Goal: Book appointment/travel/reservation

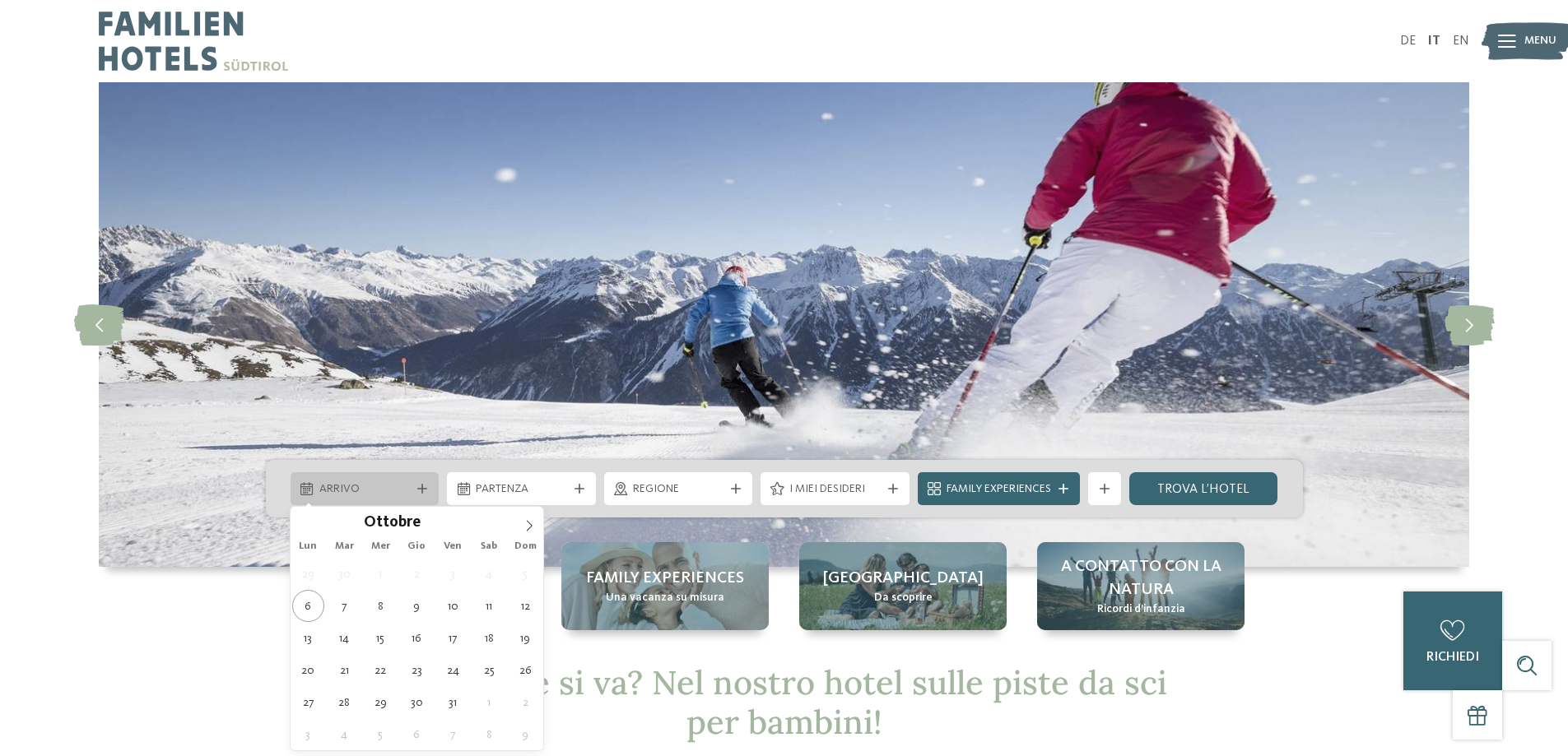
click at [395, 503] on div "Arrivo" at bounding box center [364, 488] width 149 height 33
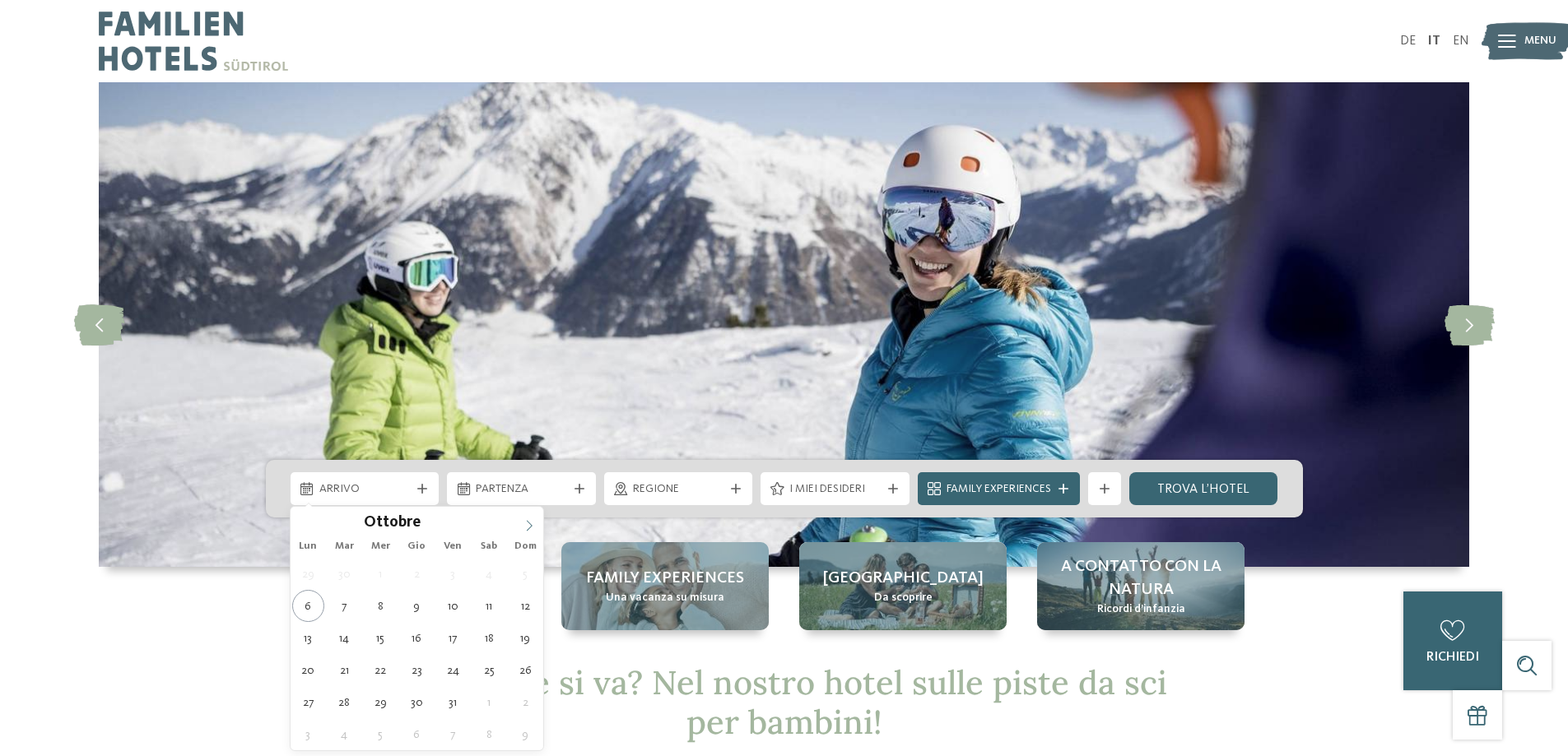
click at [528, 523] on icon at bounding box center [530, 526] width 12 height 12
type div "[DATE]"
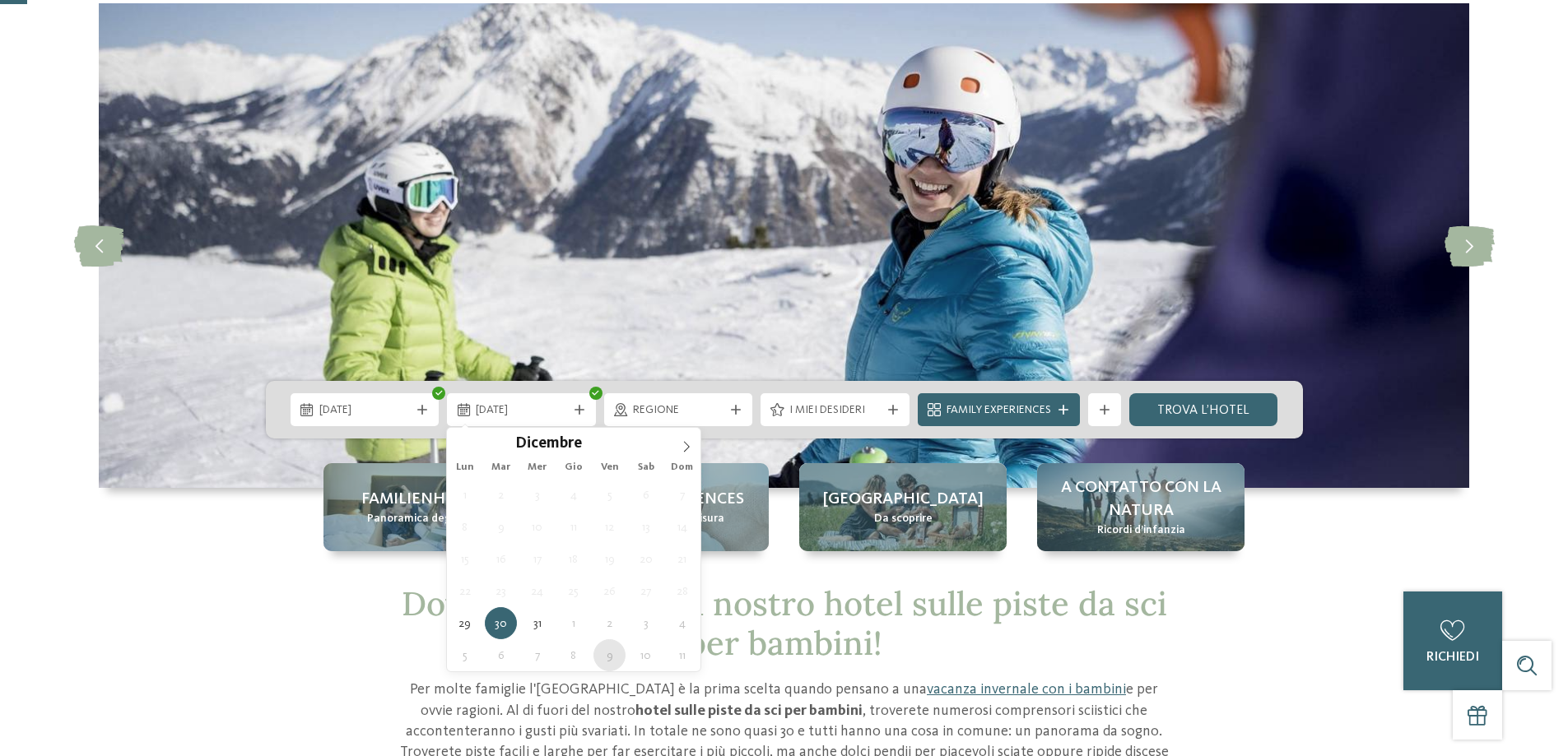
scroll to position [164, 0]
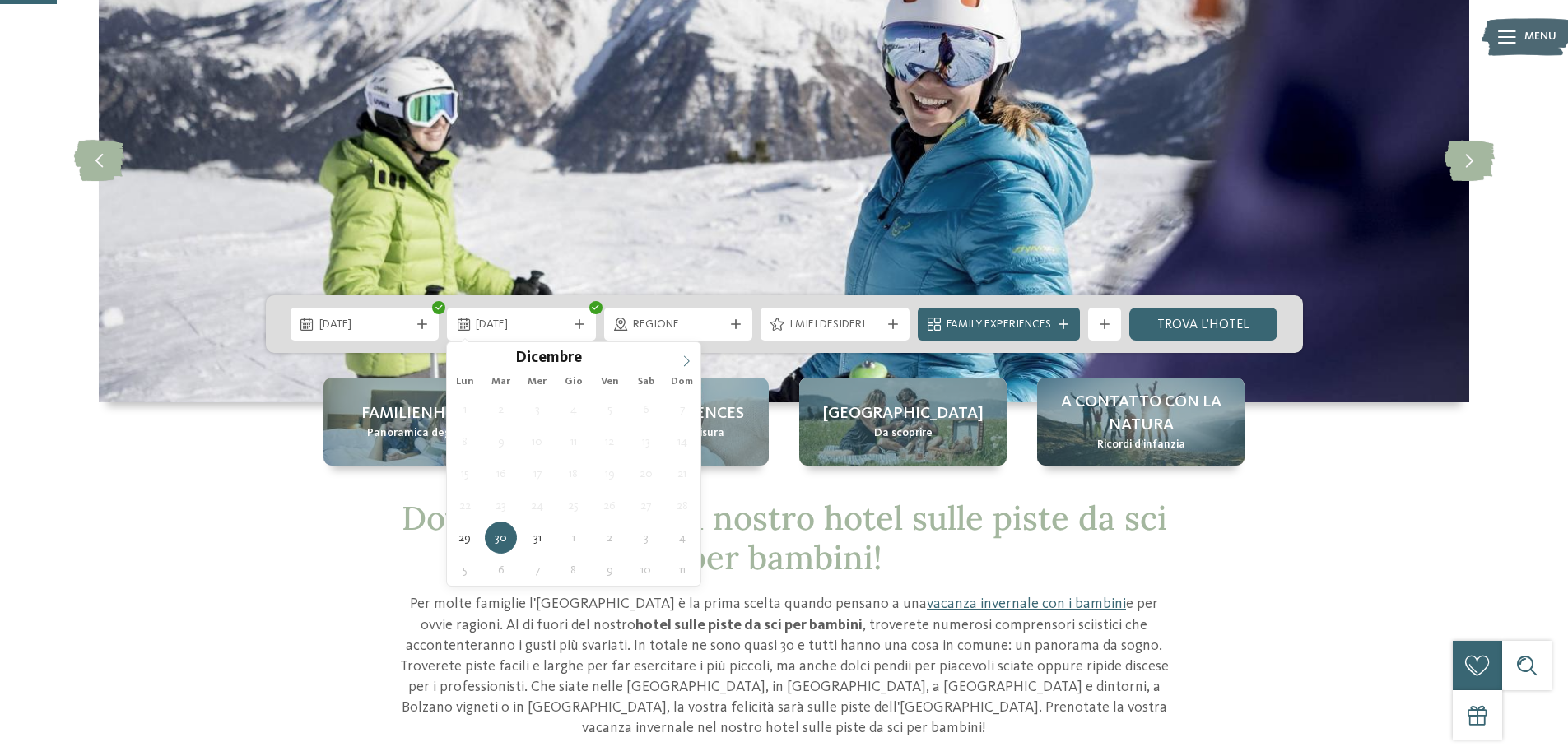
type input "****"
click at [690, 357] on icon at bounding box center [687, 362] width 12 height 12
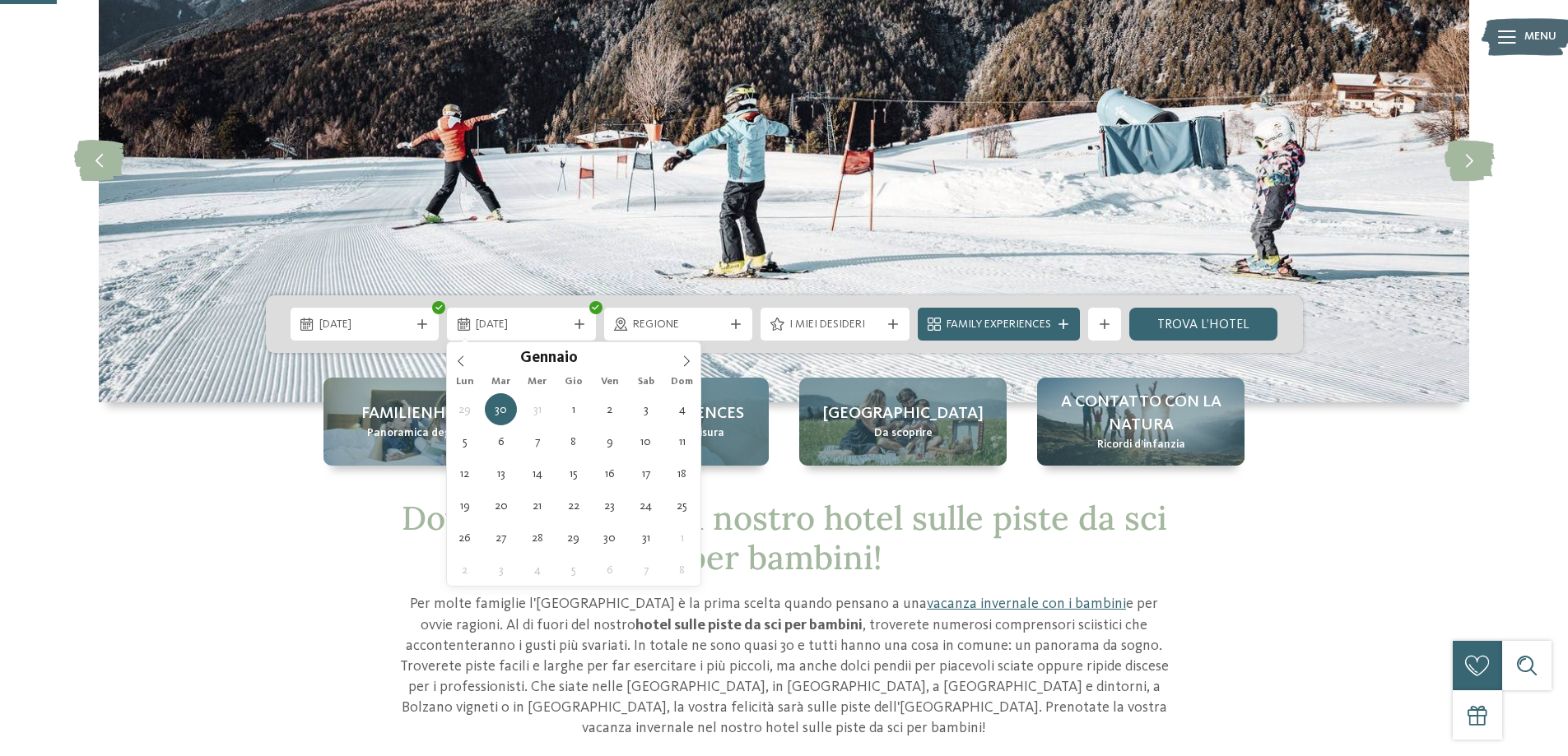
type div "[DATE]"
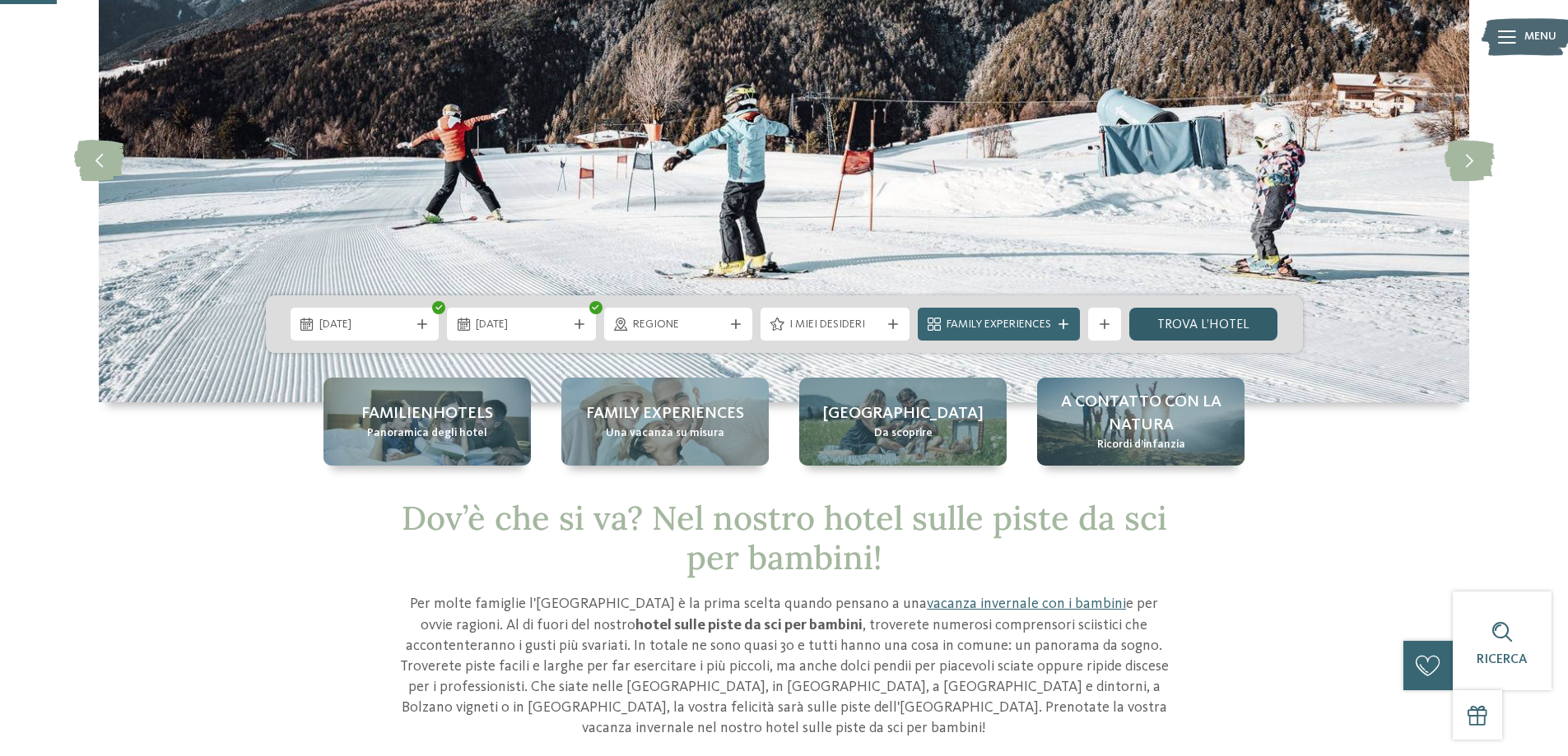
click at [1168, 314] on link "trova l’hotel" at bounding box center [1203, 324] width 149 height 33
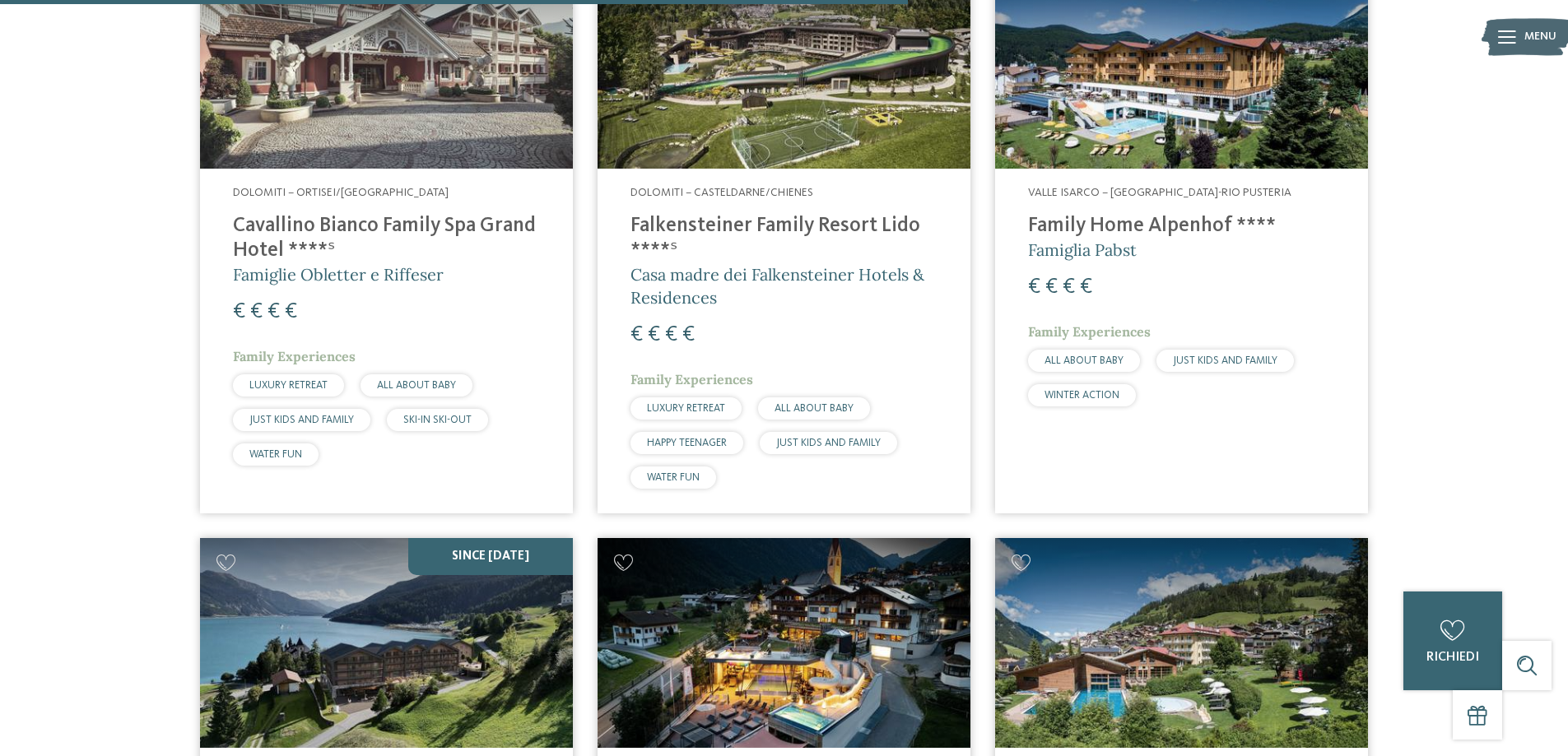
scroll to position [2358, 0]
